Goal: Task Accomplishment & Management: Manage account settings

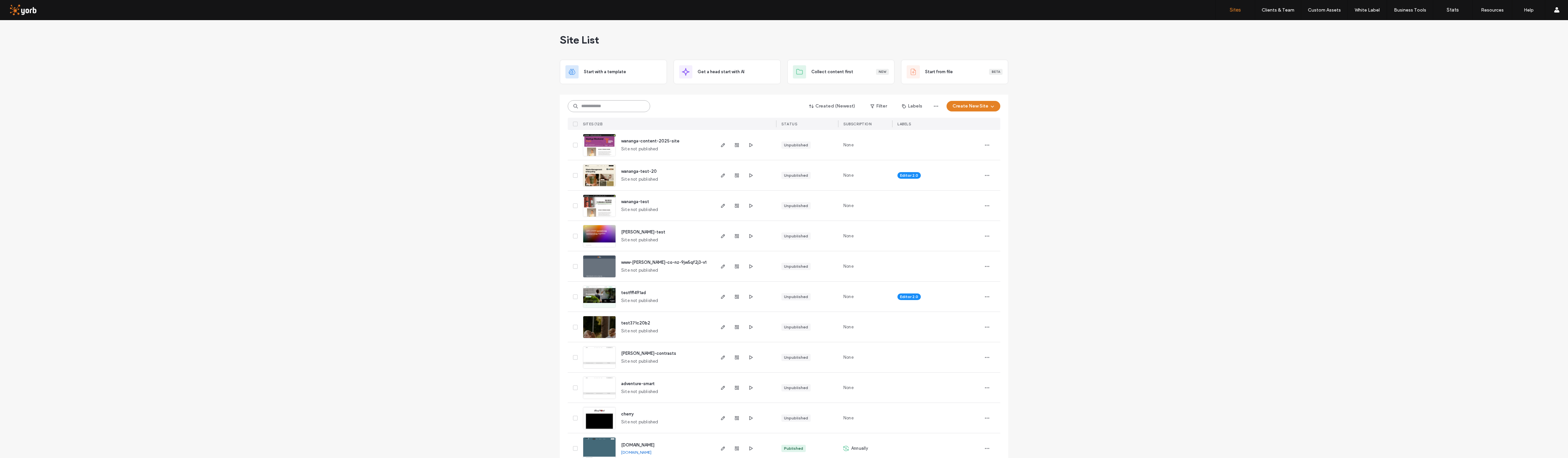
click at [606, 106] on input at bounding box center [609, 106] width 82 height 12
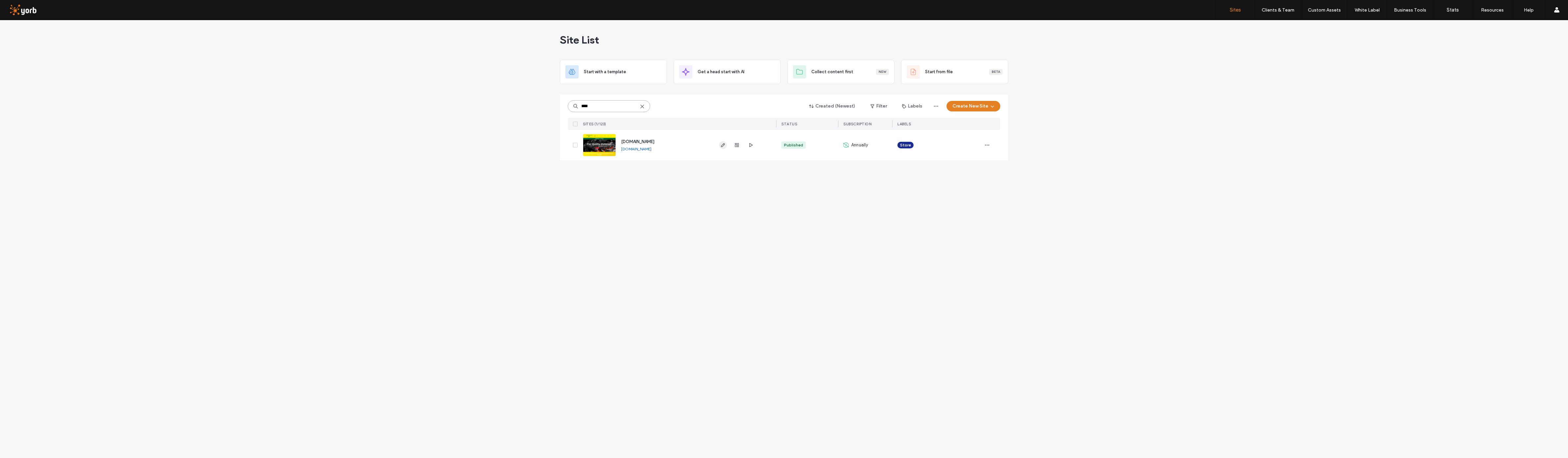
type input "****"
click at [723, 145] on icon "button" at bounding box center [723, 145] width 5 height 5
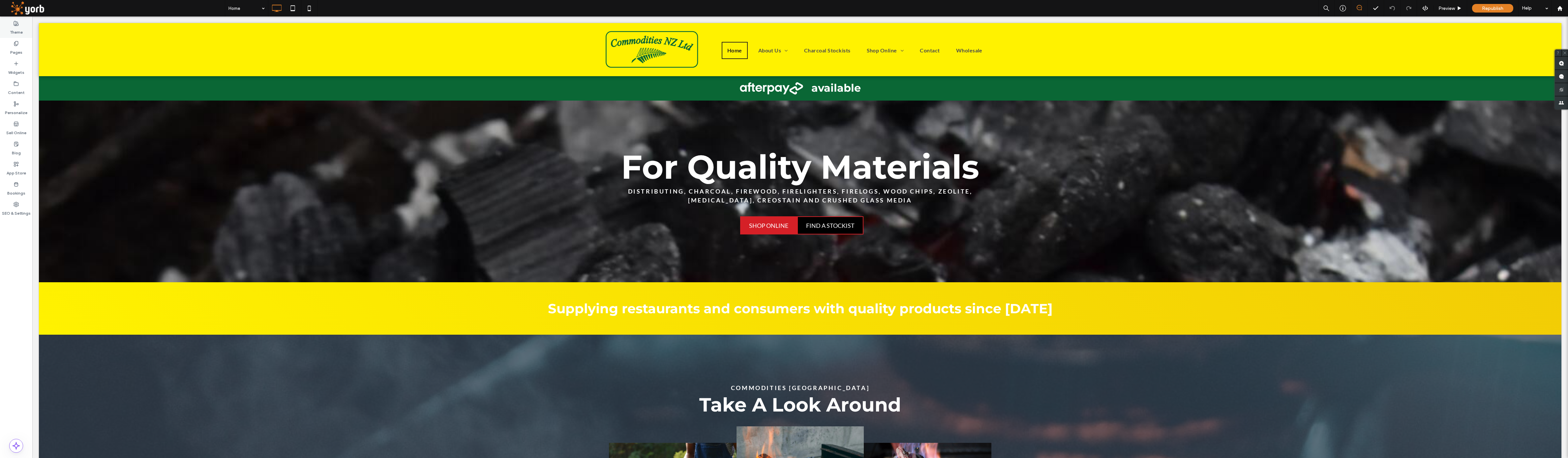
click at [13, 29] on label "Theme" at bounding box center [16, 30] width 13 height 9
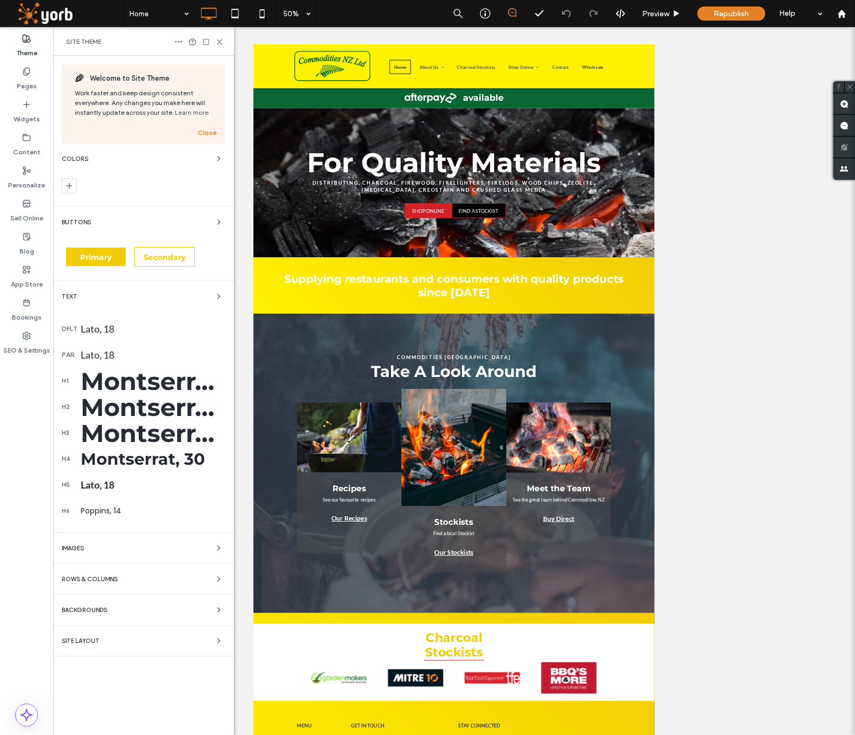
click at [140, 384] on div "Montserrat, 122" at bounding box center [153, 381] width 145 height 30
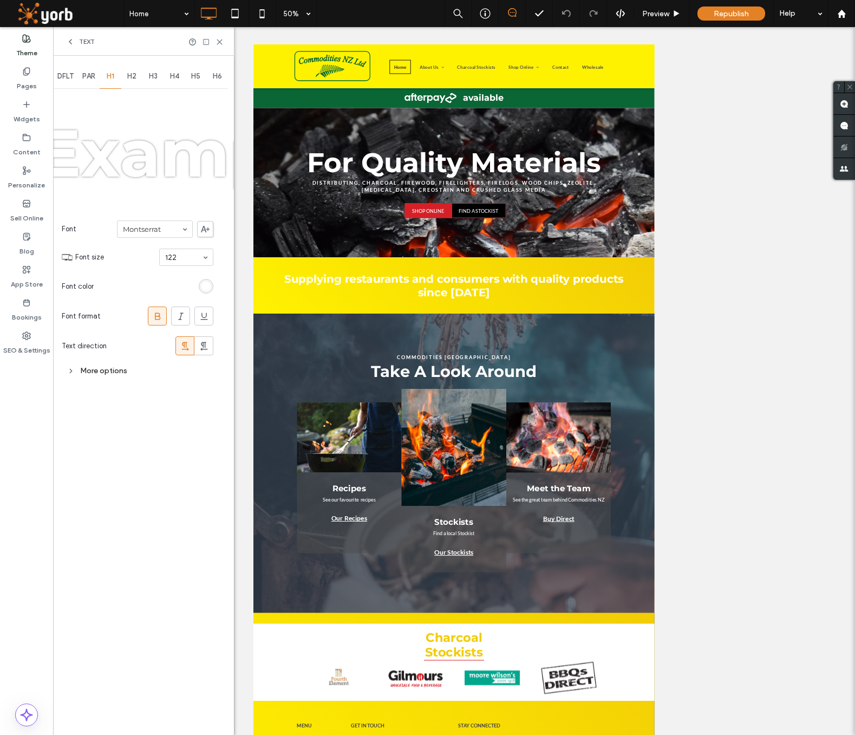
click at [133, 74] on span "H2" at bounding box center [131, 76] width 9 height 9
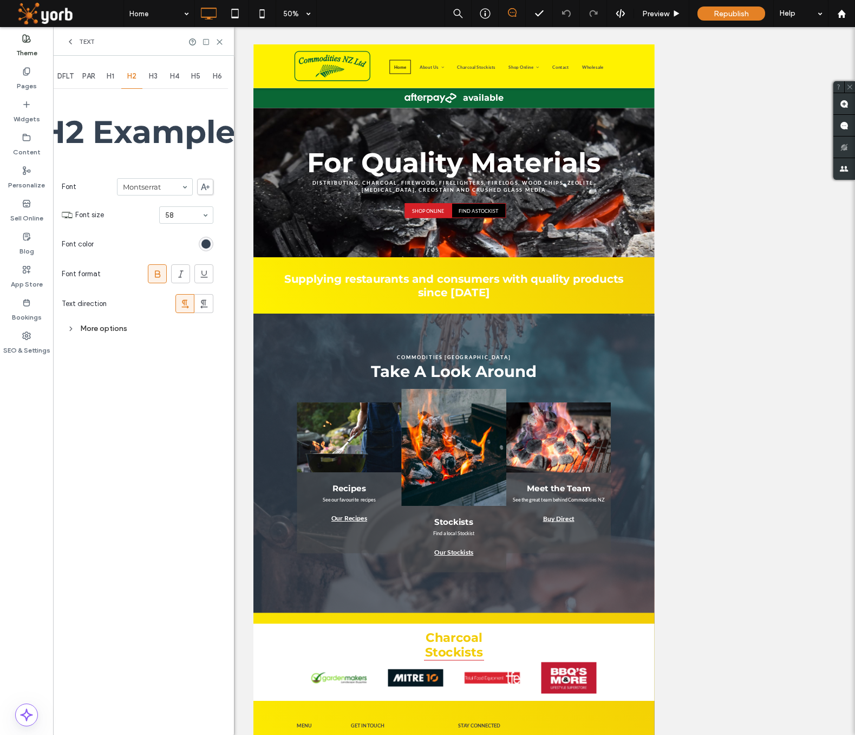
click at [160, 77] on div "H3" at bounding box center [153, 76] width 22 height 24
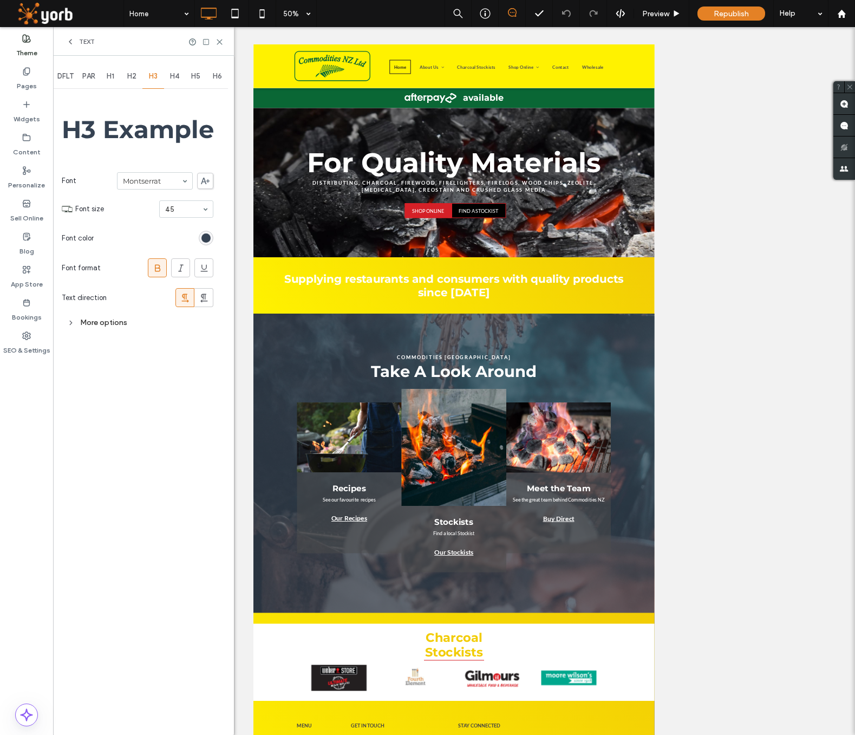
click at [171, 80] on span "H4" at bounding box center [174, 76] width 9 height 9
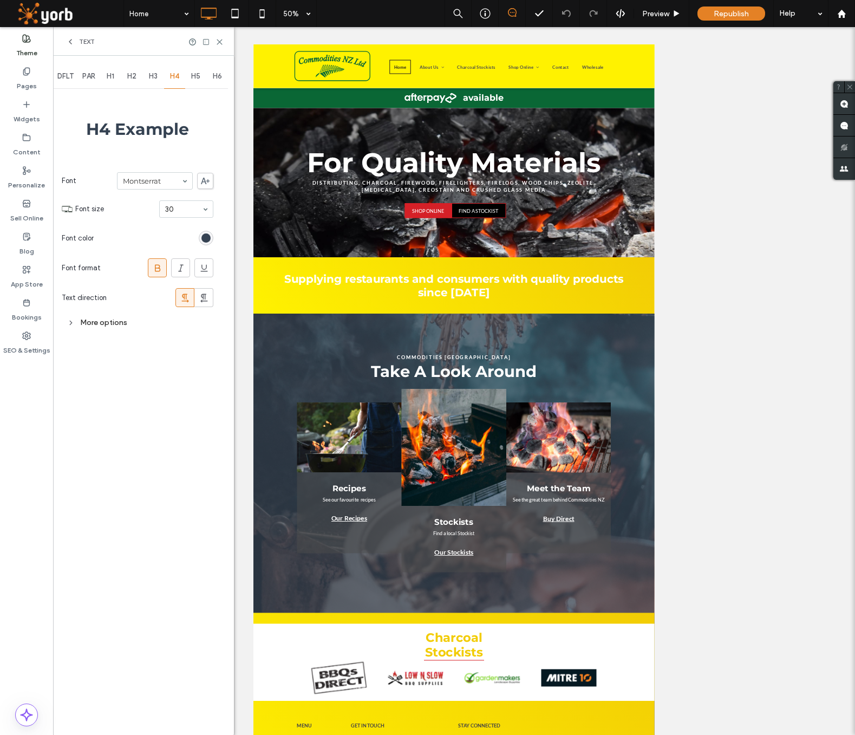
click at [77, 324] on div "More options" at bounding box center [138, 322] width 152 height 15
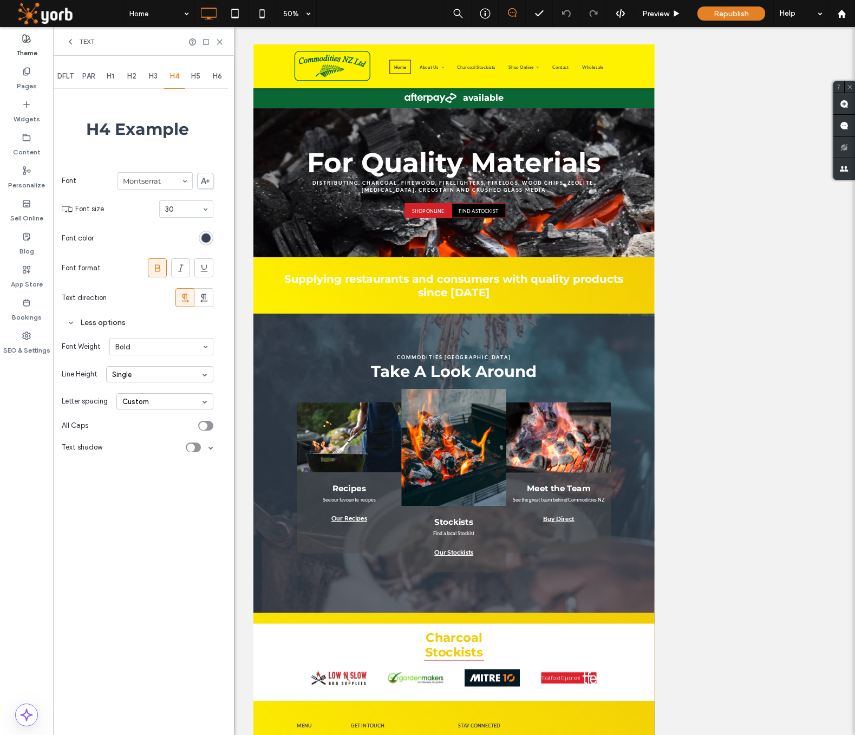
click at [152, 77] on span "H3" at bounding box center [153, 76] width 9 height 9
click at [134, 78] on span "H2" at bounding box center [131, 76] width 9 height 9
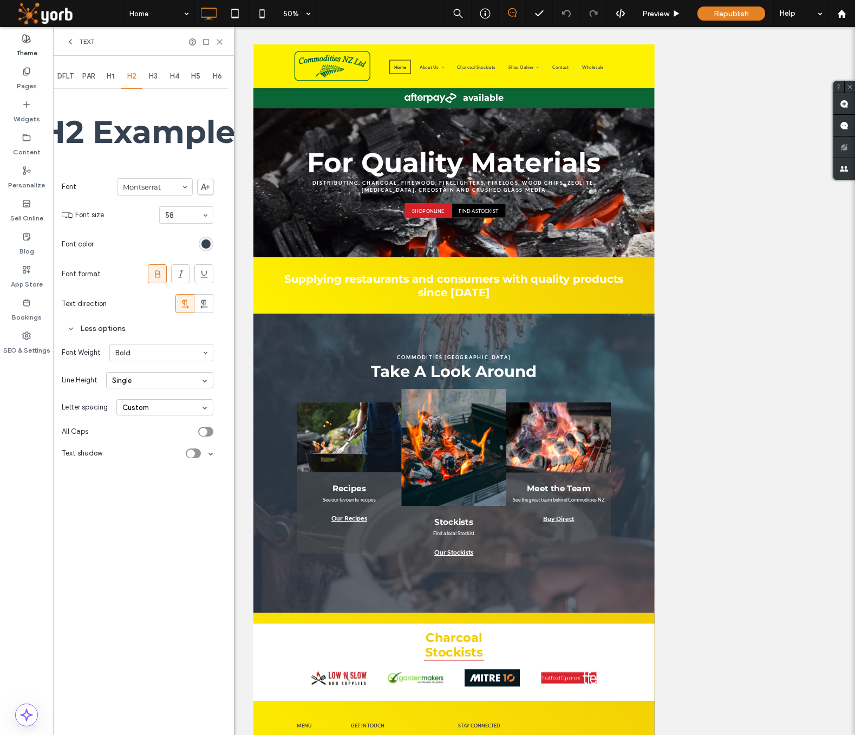
click at [108, 75] on span "H1" at bounding box center [111, 76] width 8 height 9
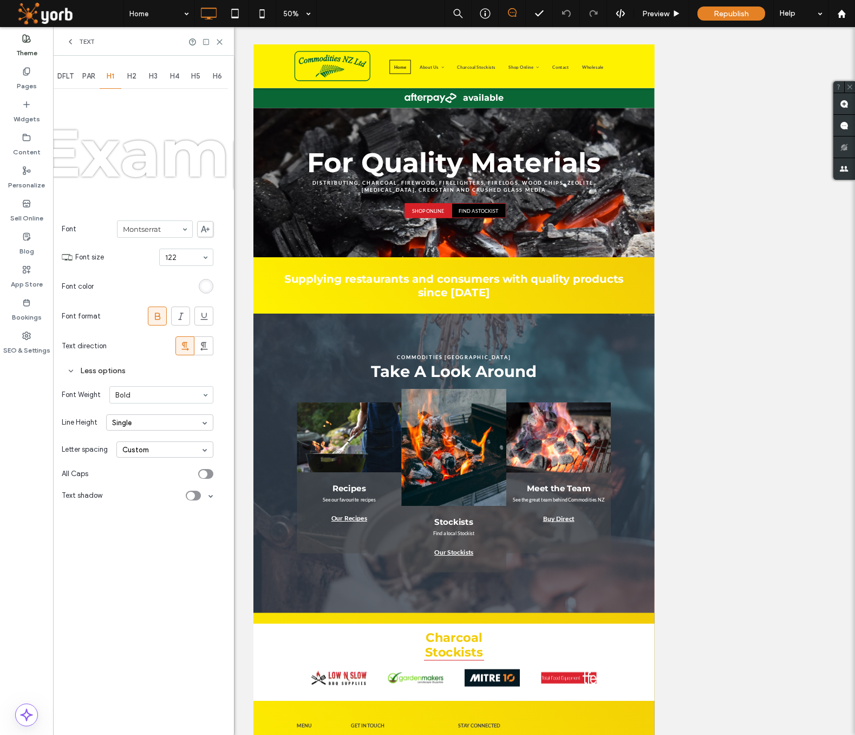
click at [90, 77] on span "PAR" at bounding box center [88, 76] width 13 height 9
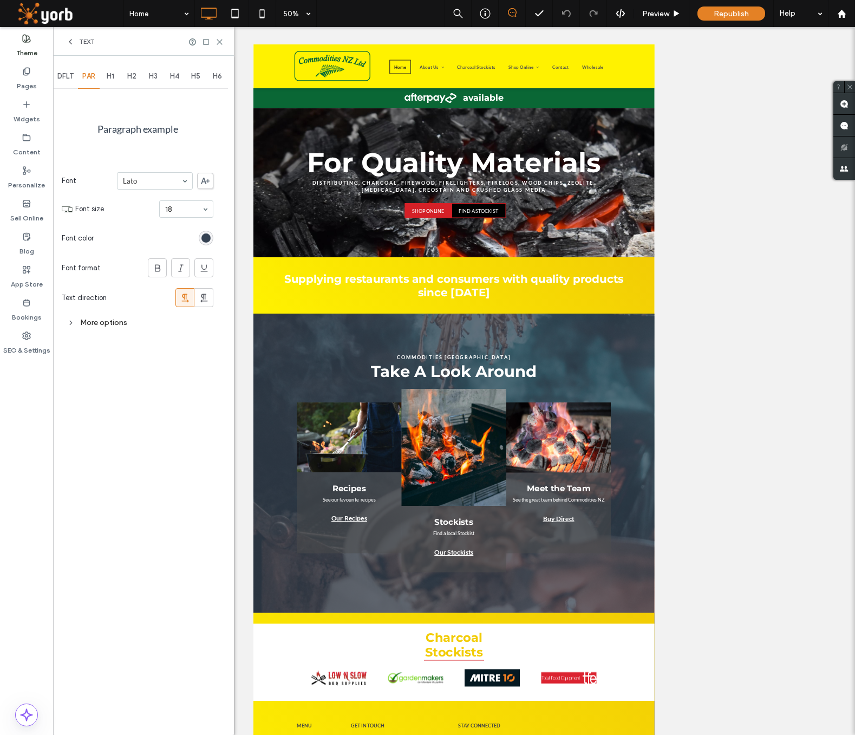
click at [178, 77] on span "H4" at bounding box center [174, 76] width 9 height 9
click at [193, 77] on span "H5" at bounding box center [195, 76] width 9 height 9
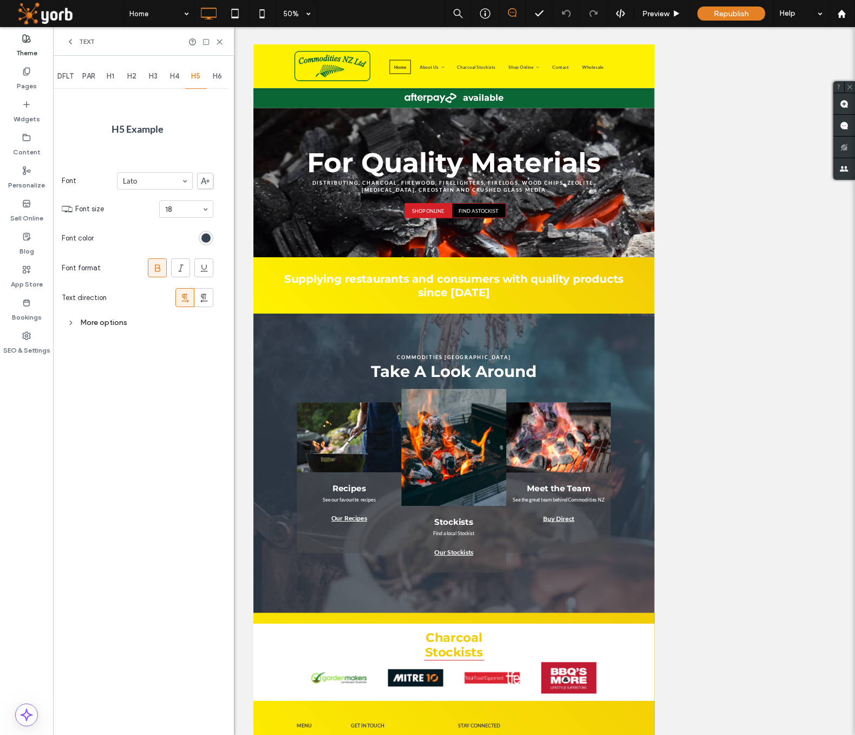
click at [196, 77] on span "H5" at bounding box center [195, 76] width 9 height 9
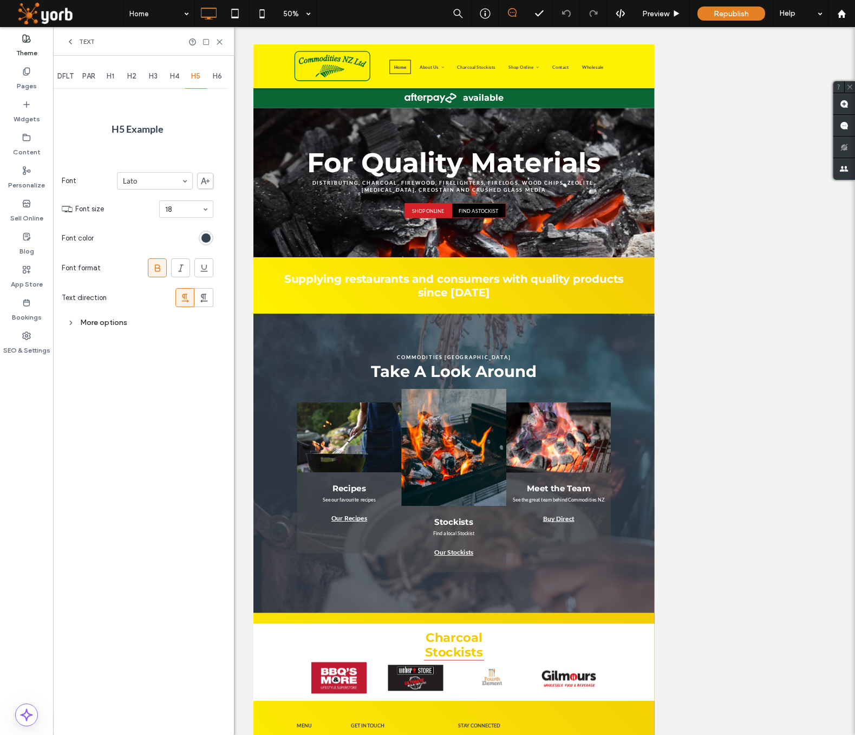
click at [71, 323] on icon at bounding box center [71, 323] width 8 height 8
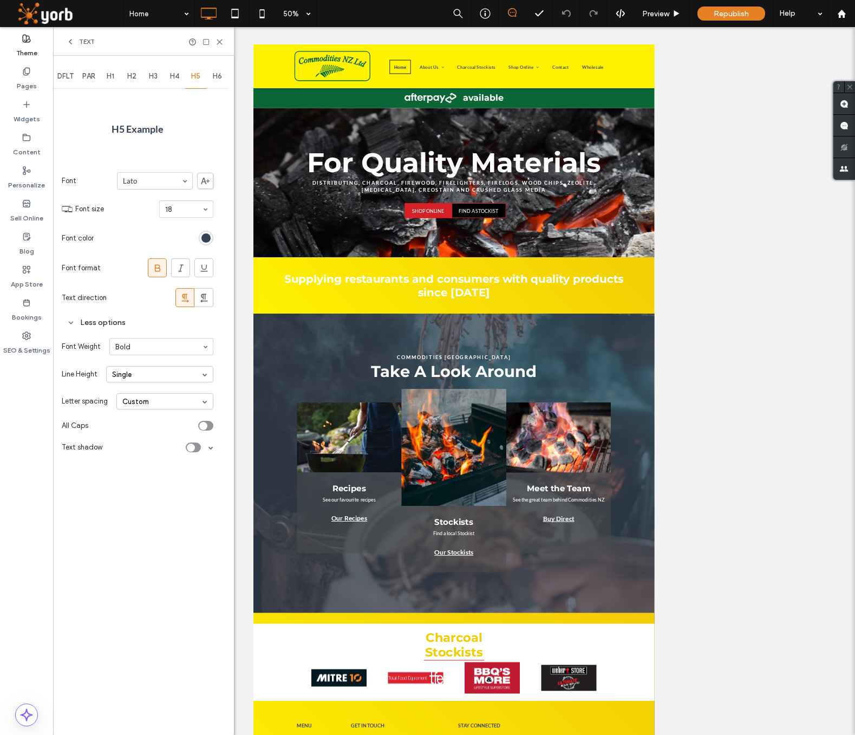
click at [213, 74] on span "H6" at bounding box center [217, 76] width 9 height 9
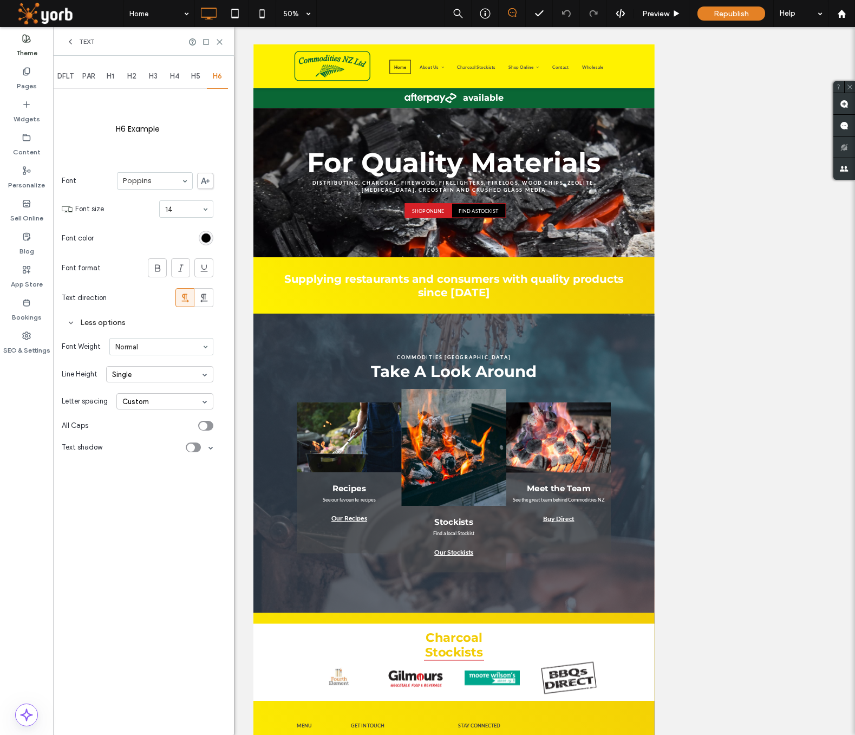
click at [206, 402] on span at bounding box center [205, 401] width 5 height 5
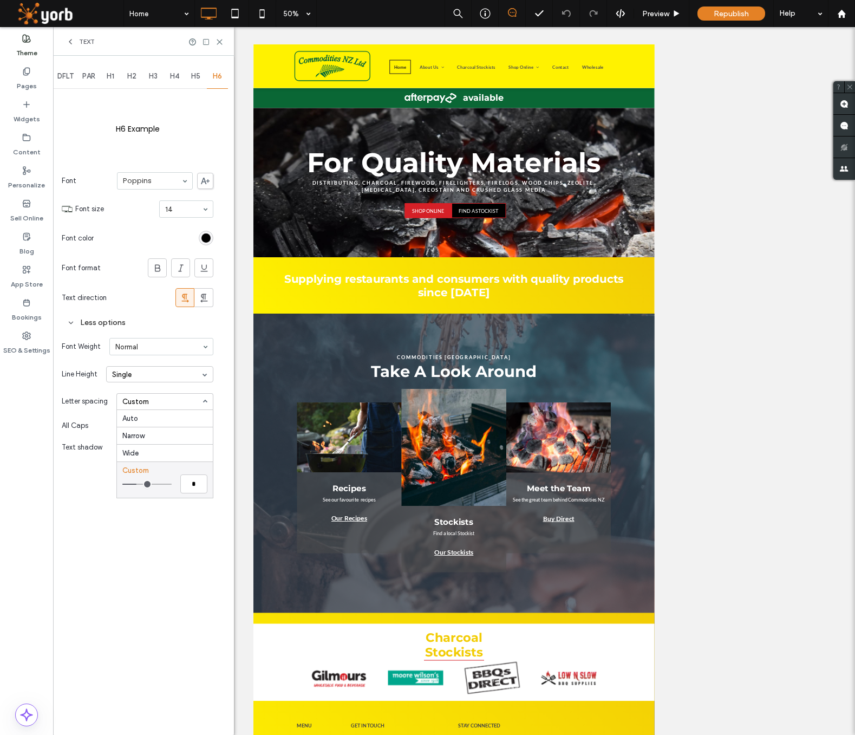
click at [222, 395] on div "DFLT PAR H1 H2 H3 H4 H5 H6 H6 Example Font Poppins Font size 14 Font color Font…" at bounding box center [143, 395] width 181 height 679
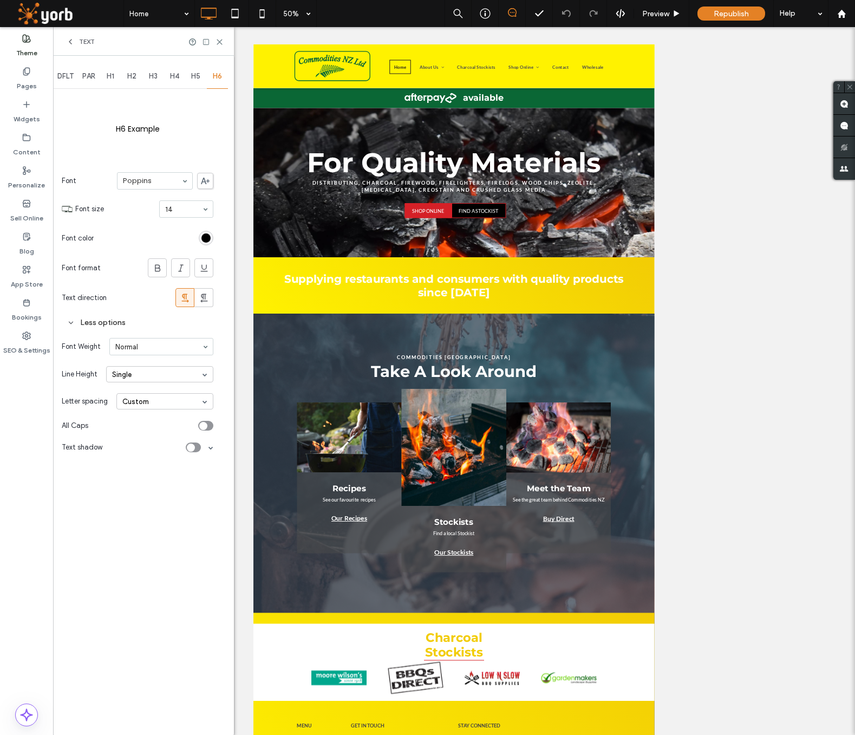
click at [56, 71] on div "DFLT" at bounding box center [65, 76] width 25 height 24
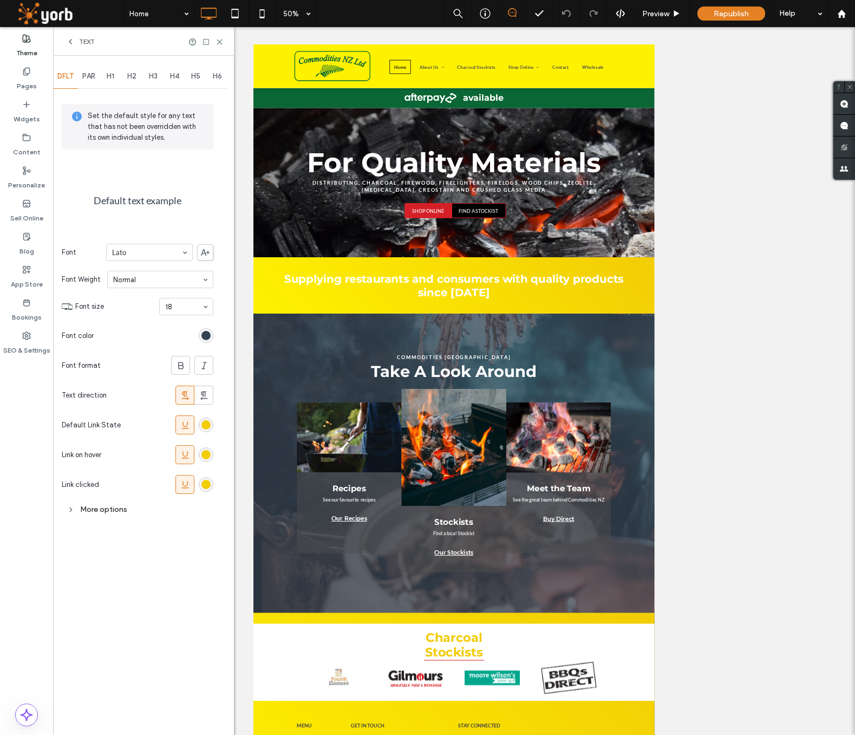
click at [82, 504] on div "More options" at bounding box center [138, 509] width 152 height 15
click at [89, 75] on span "PAR" at bounding box center [88, 76] width 13 height 9
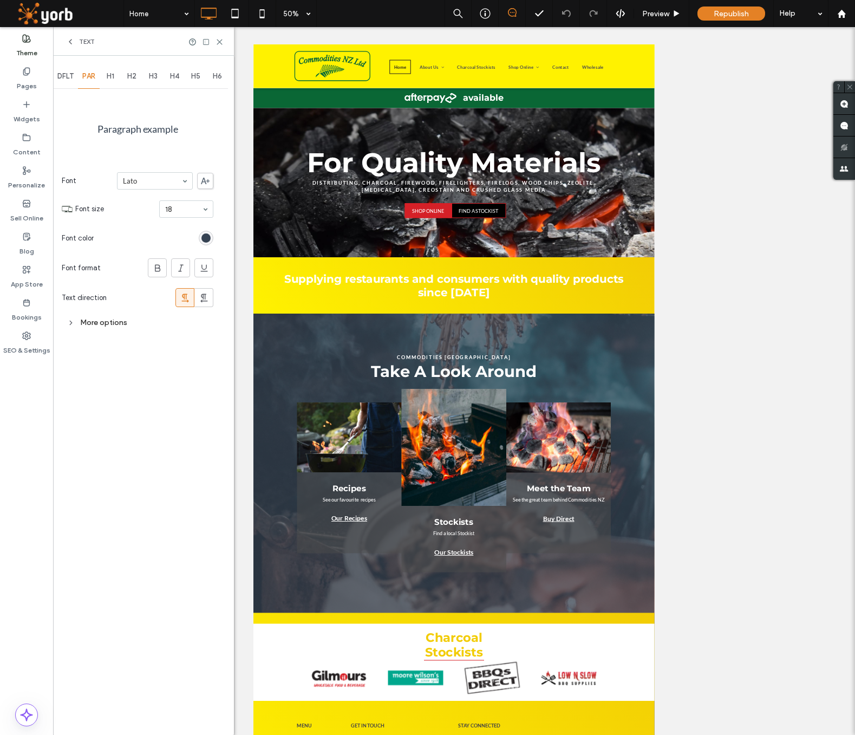
click at [92, 319] on div "More options" at bounding box center [138, 322] width 152 height 15
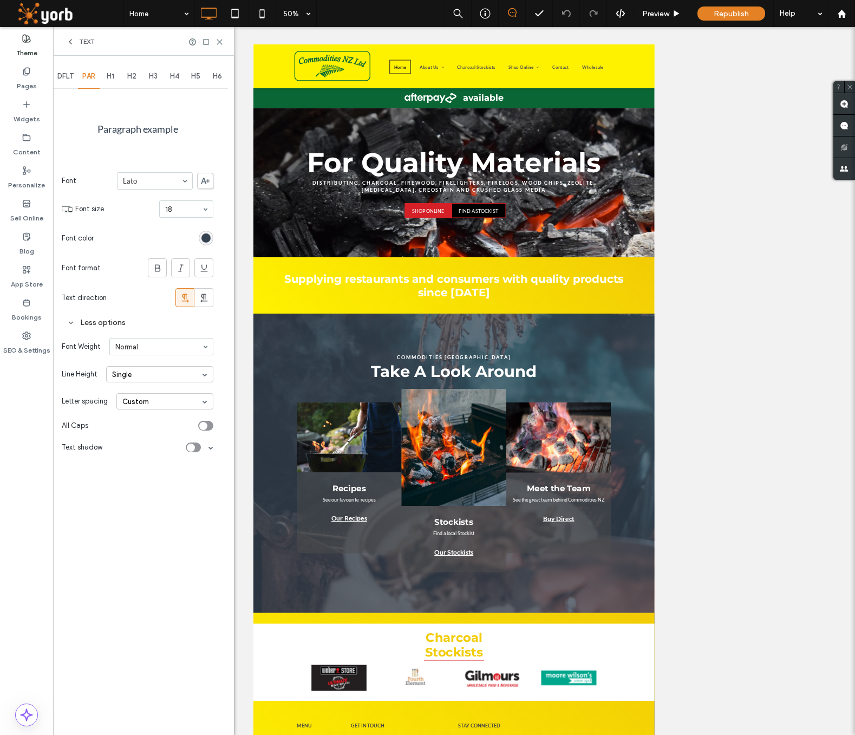
click at [68, 45] on icon at bounding box center [70, 41] width 9 height 9
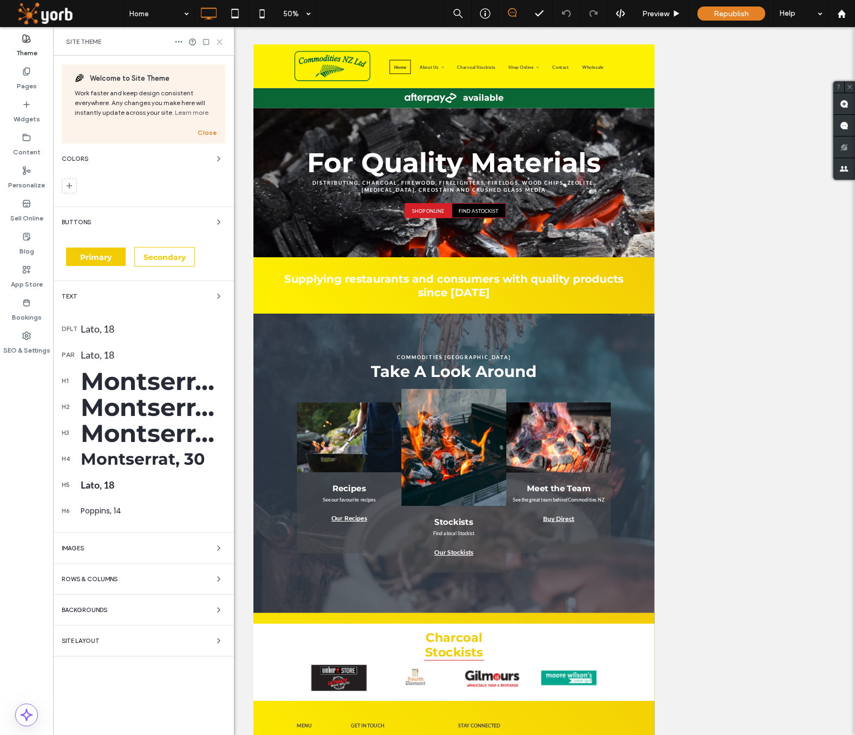
click at [219, 41] on use at bounding box center [219, 42] width 5 height 5
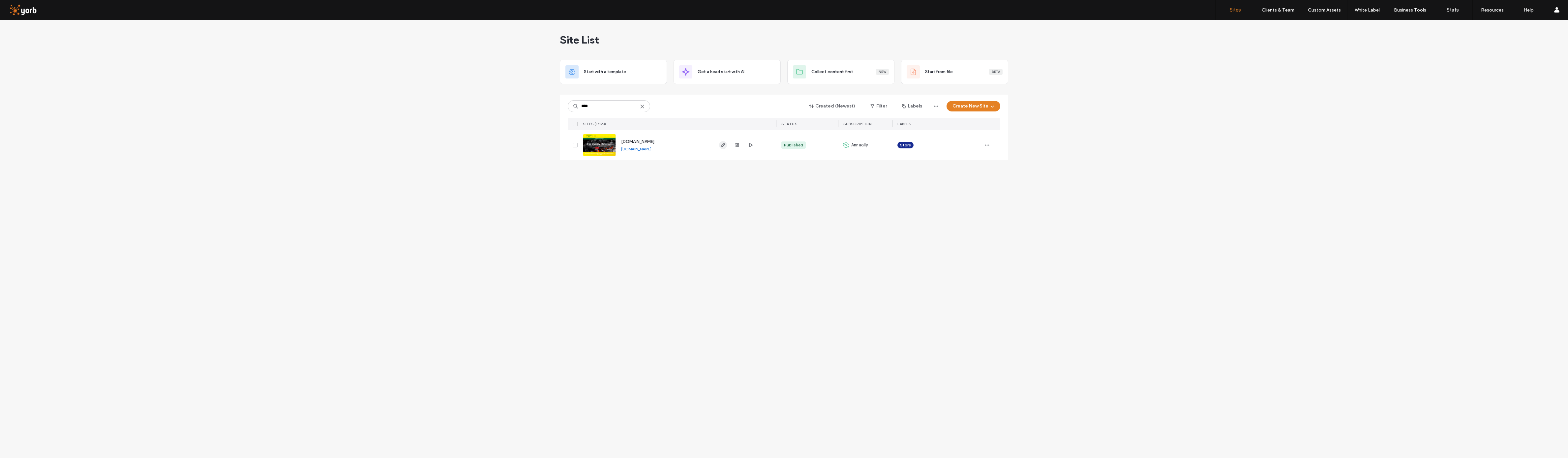
type input "****"
click at [725, 145] on icon "button" at bounding box center [723, 145] width 5 height 5
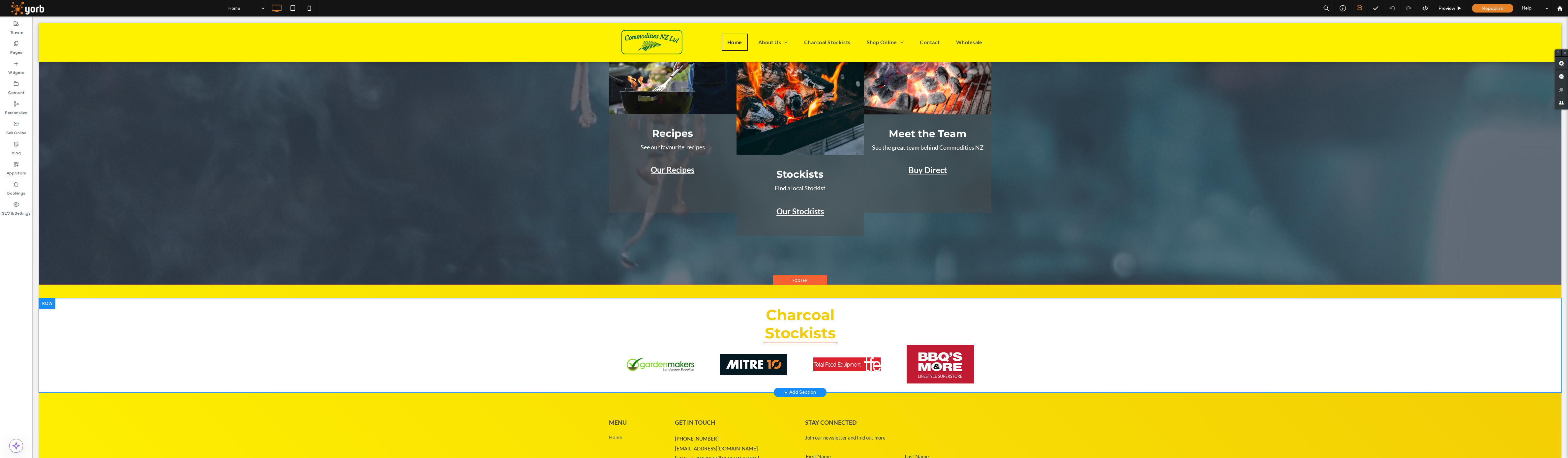
scroll to position [337, 0]
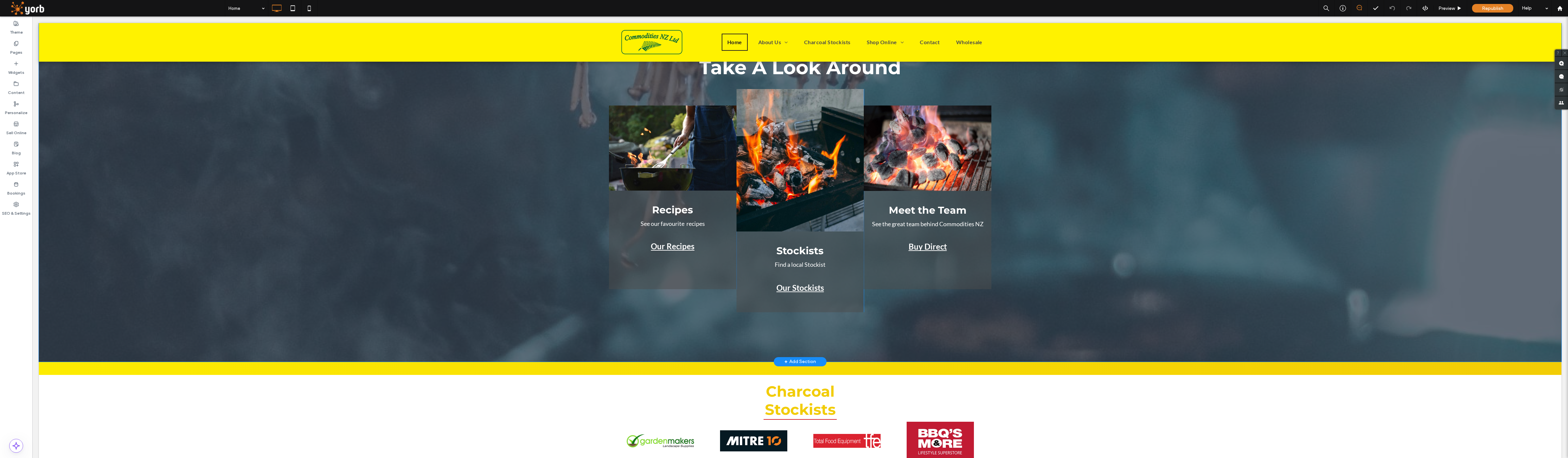
click at [178, 149] on div "Commodities NZ Take A Look Around Recipes See our favourite recipes Our Recipes…" at bounding box center [800, 180] width 1522 height 364
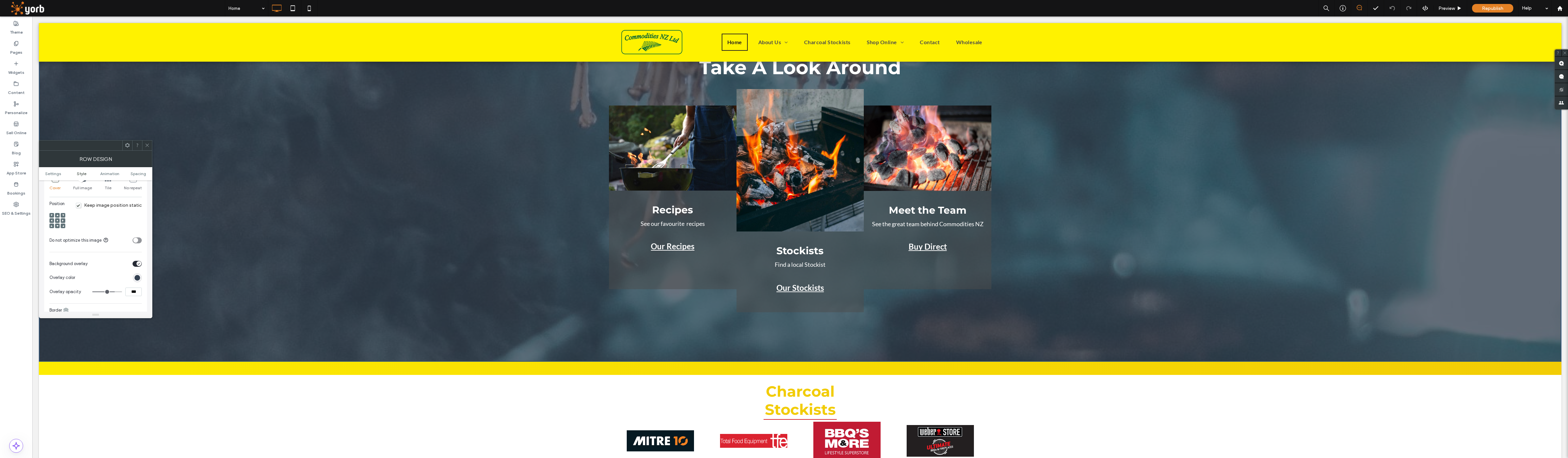
scroll to position [275, 0]
click at [138, 241] on div "rgb(53, 66, 82)" at bounding box center [137, 241] width 5 height 5
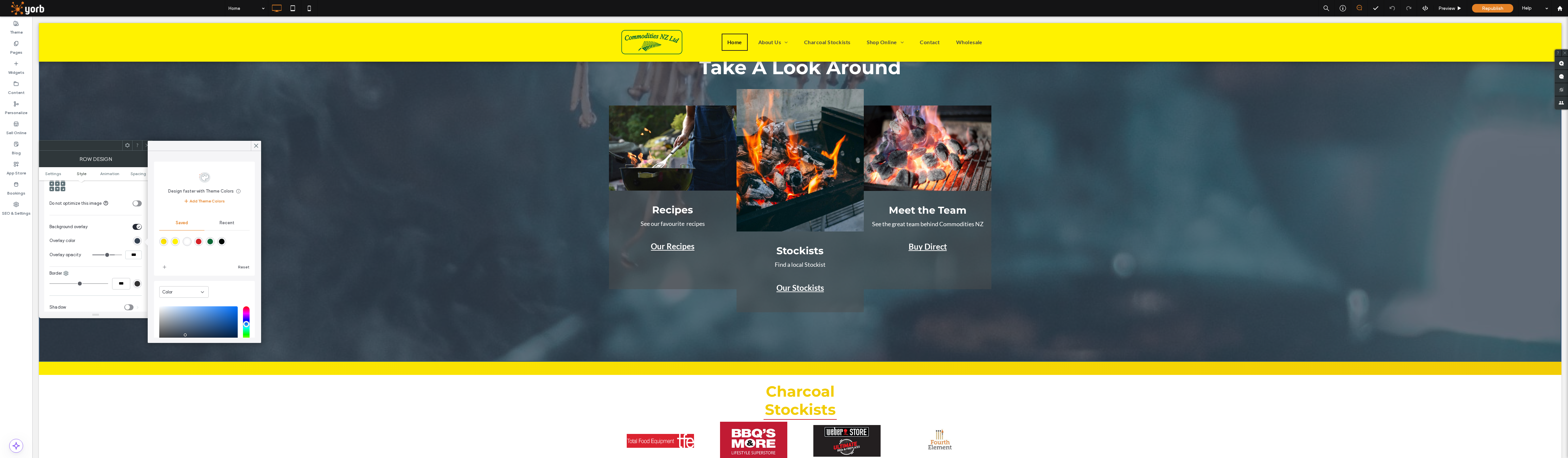
scroll to position [36, 0]
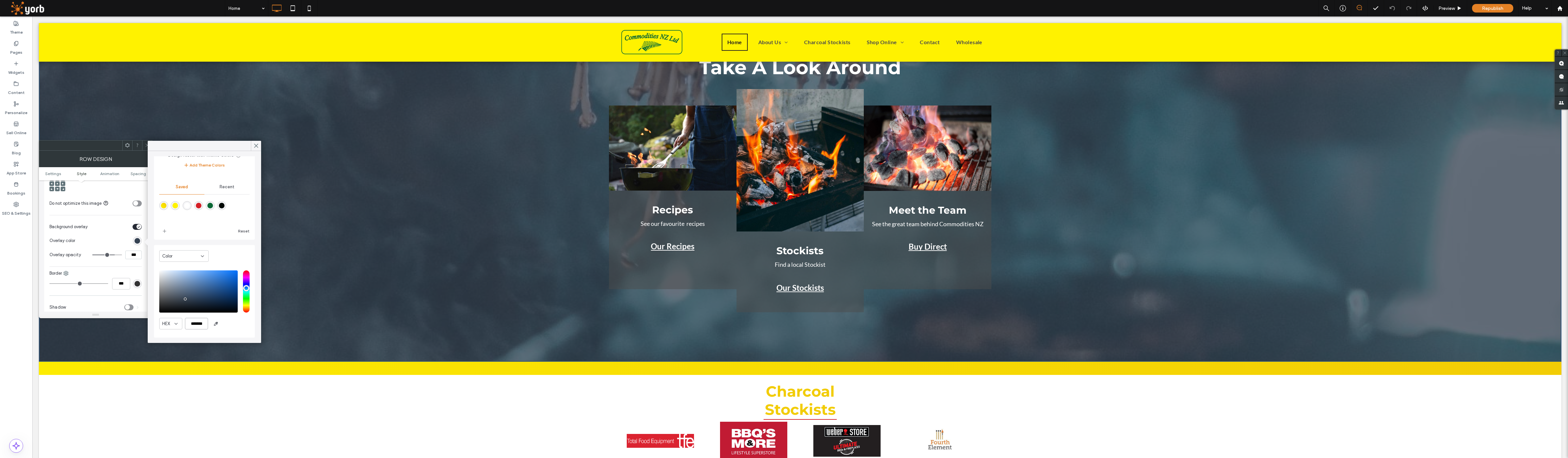
drag, startPoint x: 206, startPoint y: 325, endPoint x: 192, endPoint y: 325, distance: 14.0
click at [192, 325] on input "*******" at bounding box center [197, 323] width 23 height 12
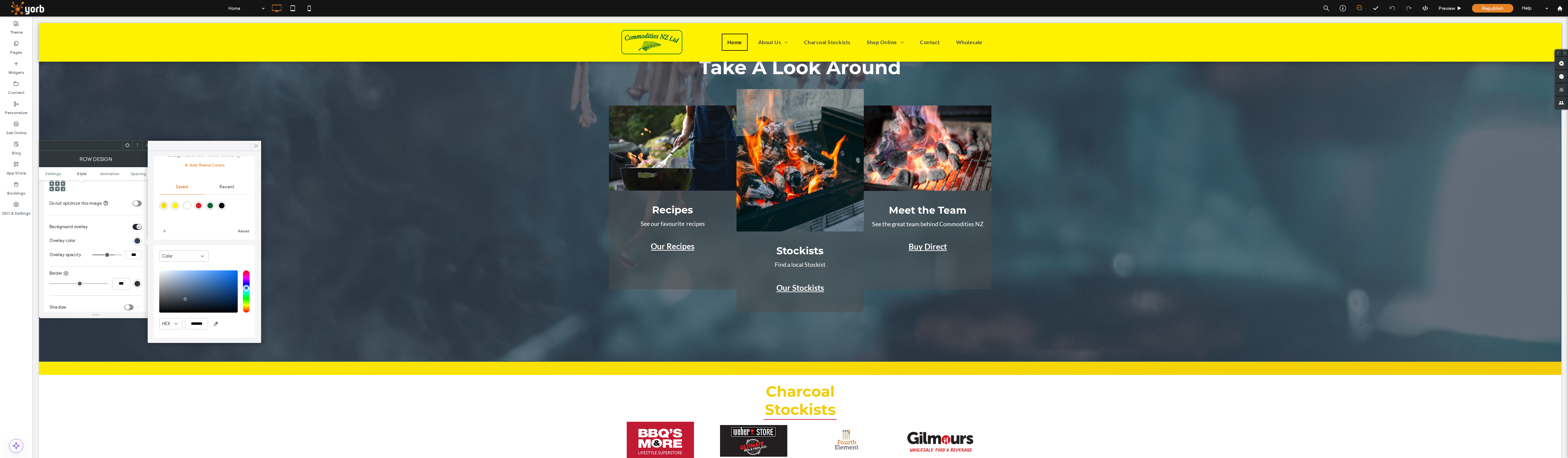
click at [255, 145] on icon at bounding box center [256, 146] width 6 height 6
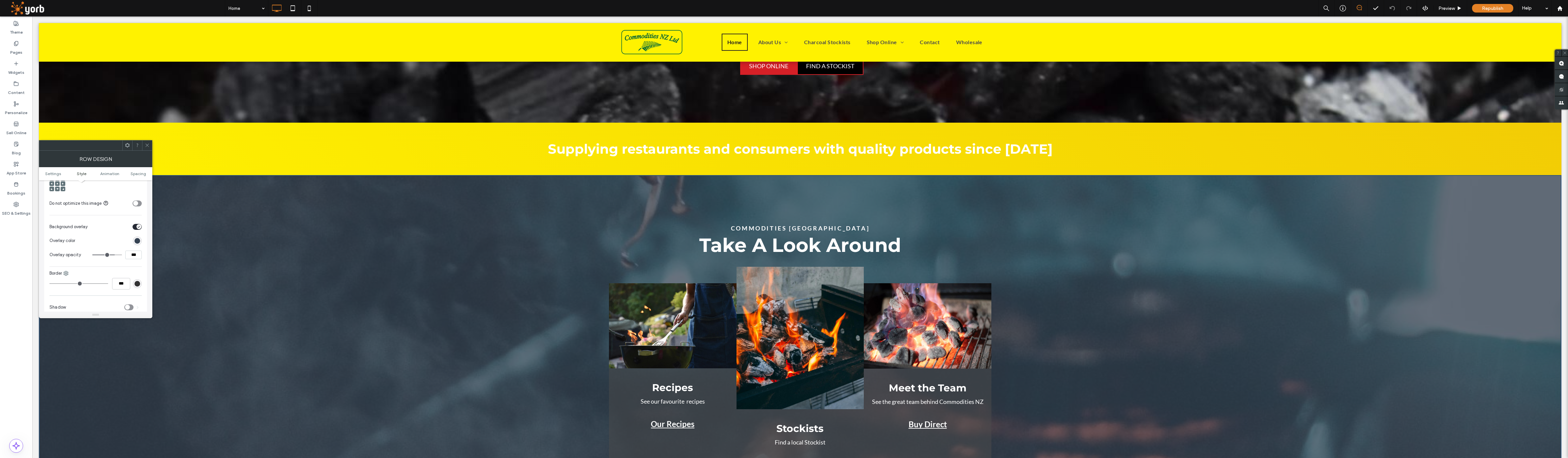
scroll to position [82, 0]
